Goal: Information Seeking & Learning: Check status

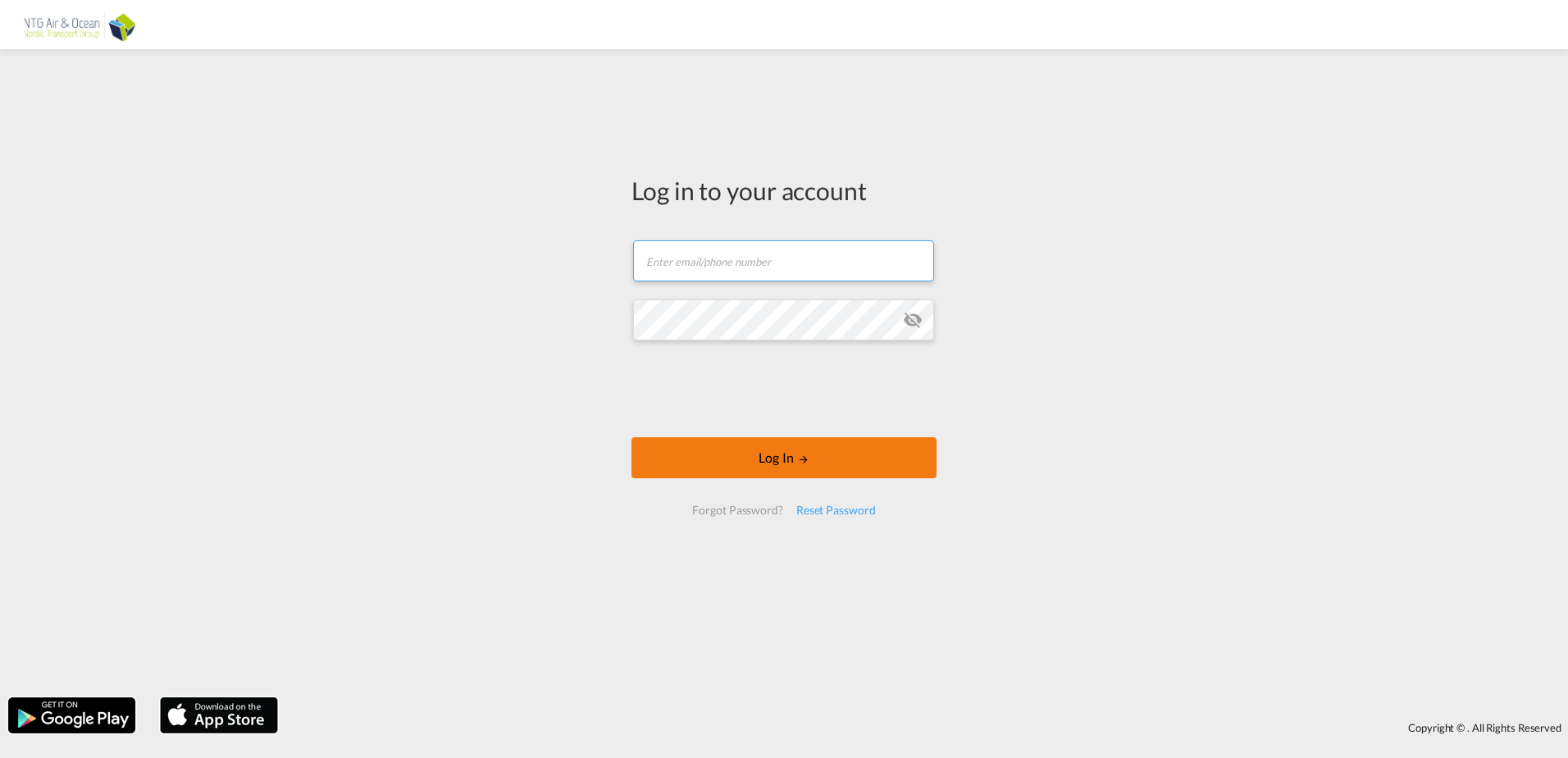
type input "bbm@ntgairocean.com"
click at [796, 454] on button "Log In" at bounding box center [784, 458] width 305 height 41
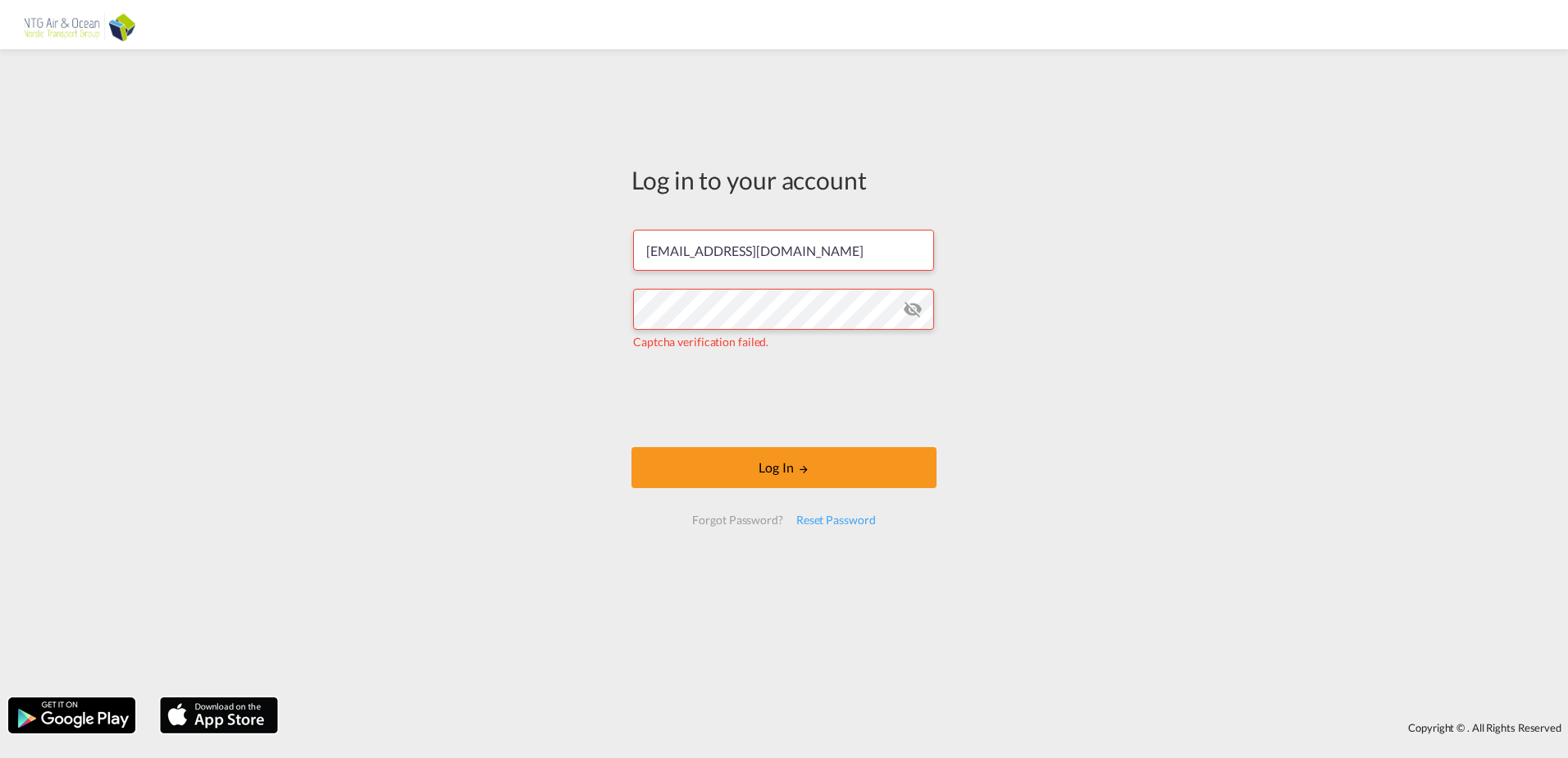
click at [739, 443] on form "bbm@ntgairocean.com Captcha verification failed. Log In Forgot Password? Reset …" at bounding box center [784, 376] width 305 height 327
click at [759, 462] on button "Log In" at bounding box center [784, 467] width 305 height 41
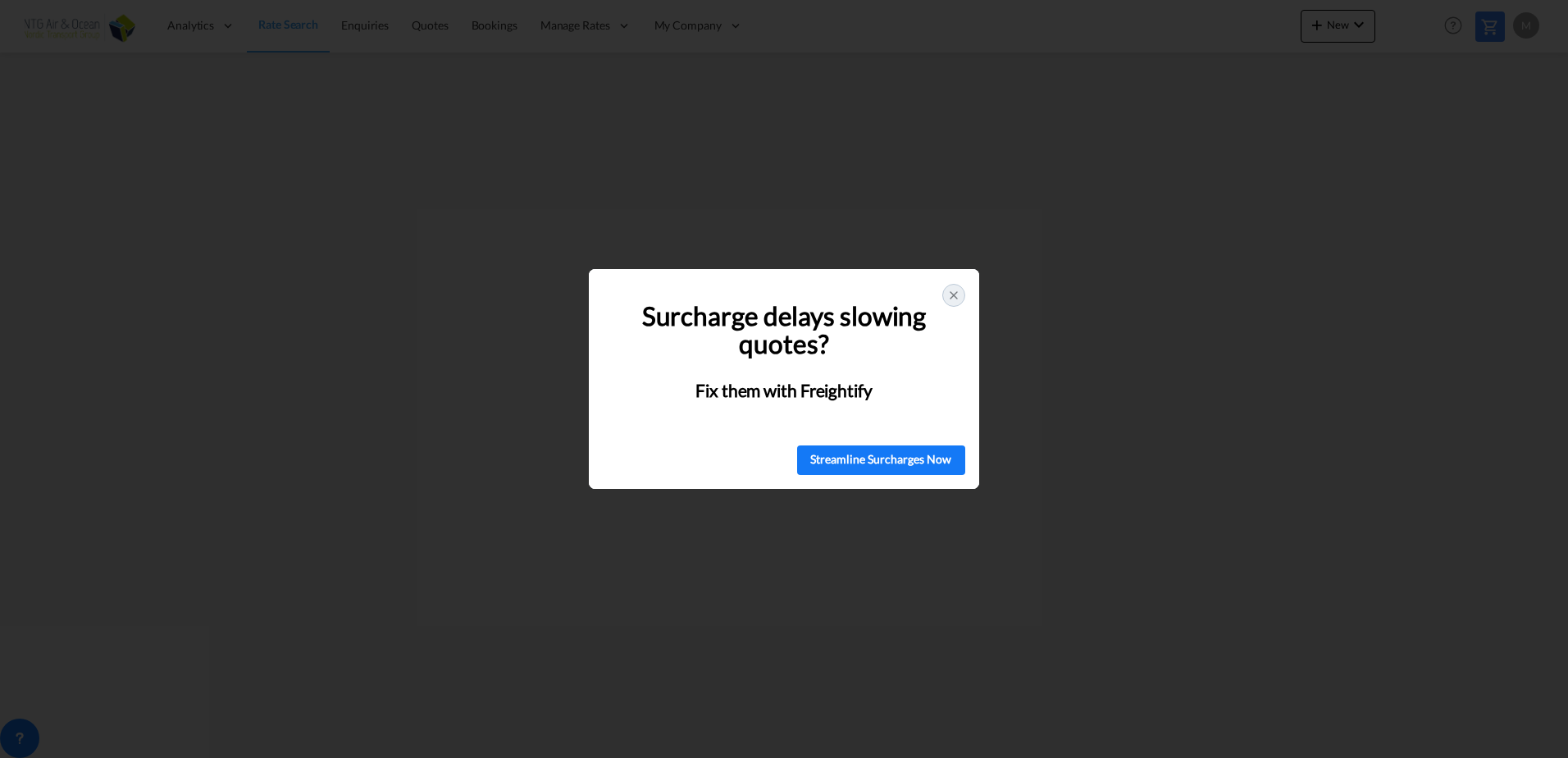
click at [943, 300] on div at bounding box center [953, 295] width 23 height 23
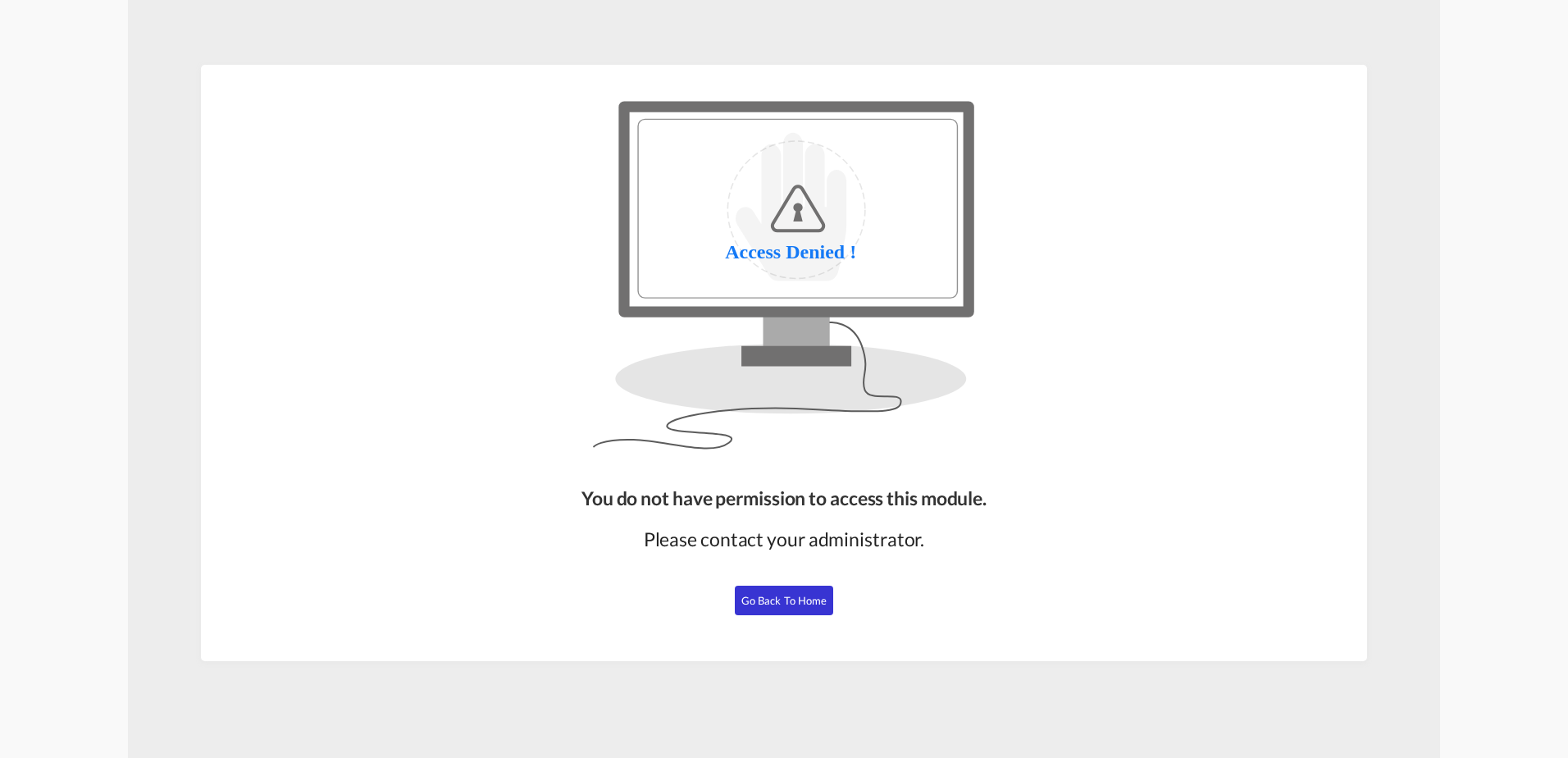
click at [782, 608] on button "Go Back to Home" at bounding box center [784, 600] width 98 height 29
click at [784, 577] on div "You do not have permission to access this module. Please contact your administr…" at bounding box center [784, 566] width 418 height 177
click at [795, 597] on span "Go Back to Home" at bounding box center [784, 600] width 86 height 13
